Goal: Find specific page/section: Find specific page/section

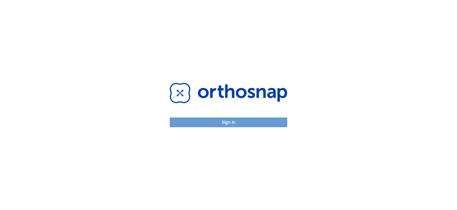
click at [219, 124] on button "Sign in" at bounding box center [229, 123] width 118 height 10
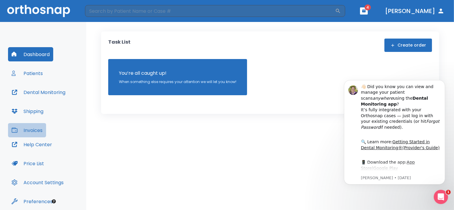
click at [37, 131] on button "Invoices" at bounding box center [27, 130] width 38 height 14
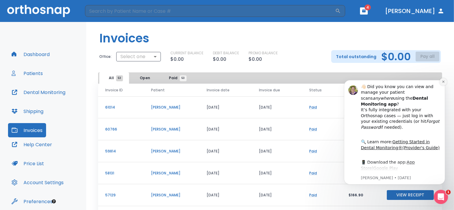
click at [443, 81] on icon "Dismiss notification" at bounding box center [442, 81] width 2 height 2
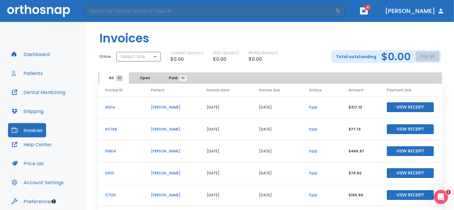
click at [37, 72] on button "Patients" at bounding box center [27, 73] width 38 height 14
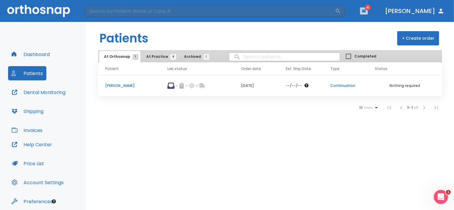
click at [365, 12] on icon "button" at bounding box center [364, 11] width 4 height 3
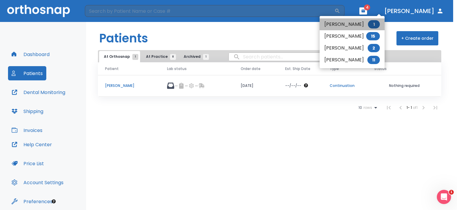
click at [376, 26] on span "1" at bounding box center [374, 24] width 12 height 8
